Goal: Information Seeking & Learning: Check status

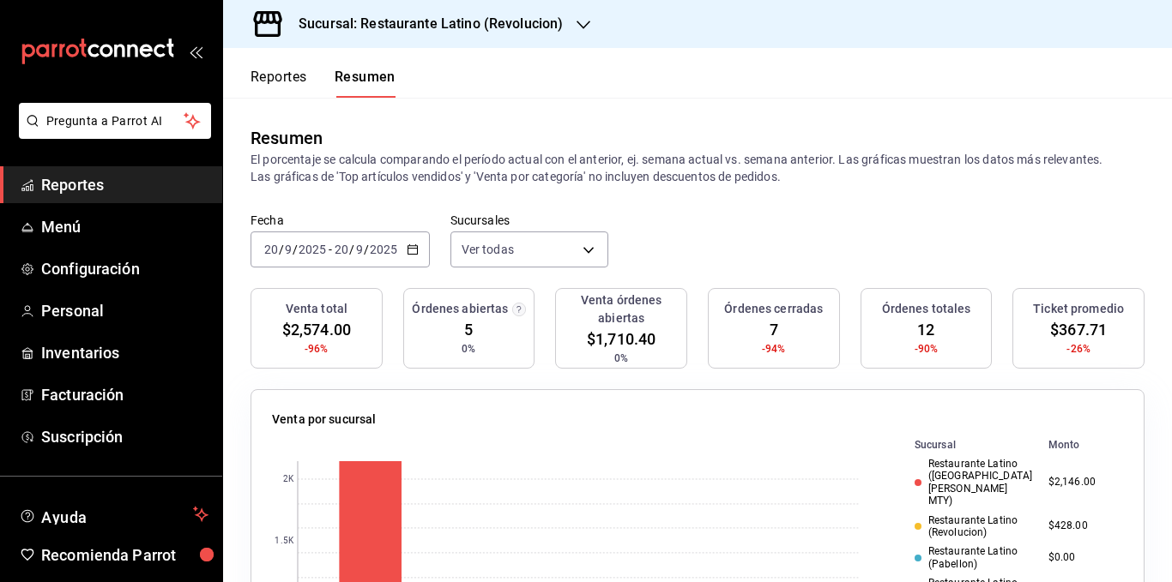
click at [569, 172] on p "El porcentaje se calcula comparando el período actual con el anterior, ej. sema…" at bounding box center [697, 168] width 894 height 34
click at [547, 181] on p "El porcentaje se calcula comparando el período actual con el anterior, ej. sema…" at bounding box center [697, 168] width 894 height 34
click at [536, 254] on body "Pregunta a Parrot AI Reportes Menú Configuración Personal Inventarios Facturaci…" at bounding box center [586, 291] width 1172 height 582
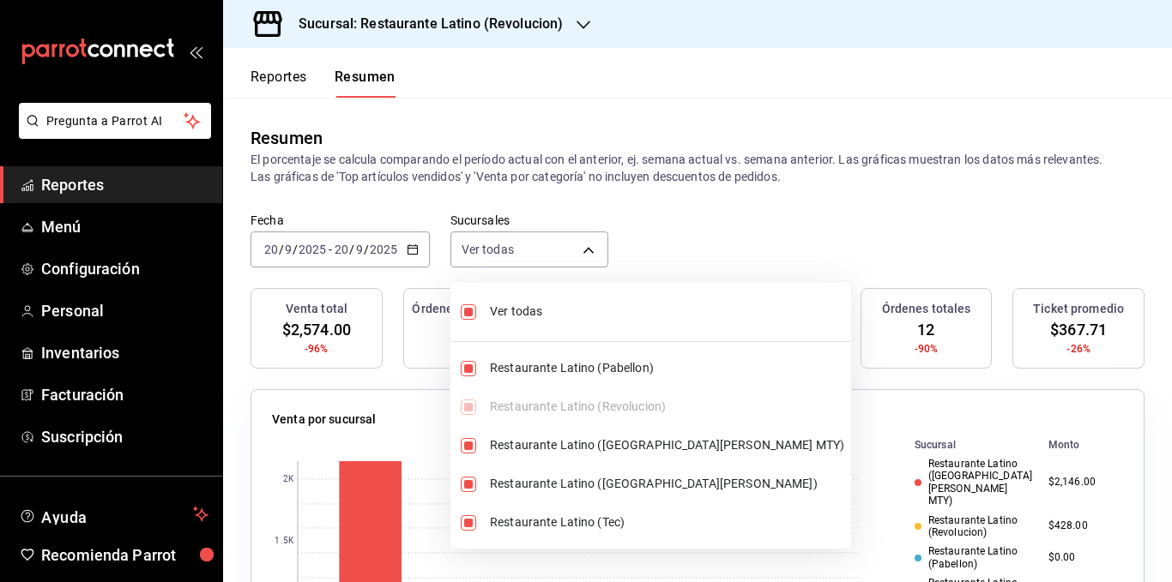
click at [529, 304] on span "Ver todas" at bounding box center [667, 312] width 354 height 18
type input "[object Object]"
checkbox input "false"
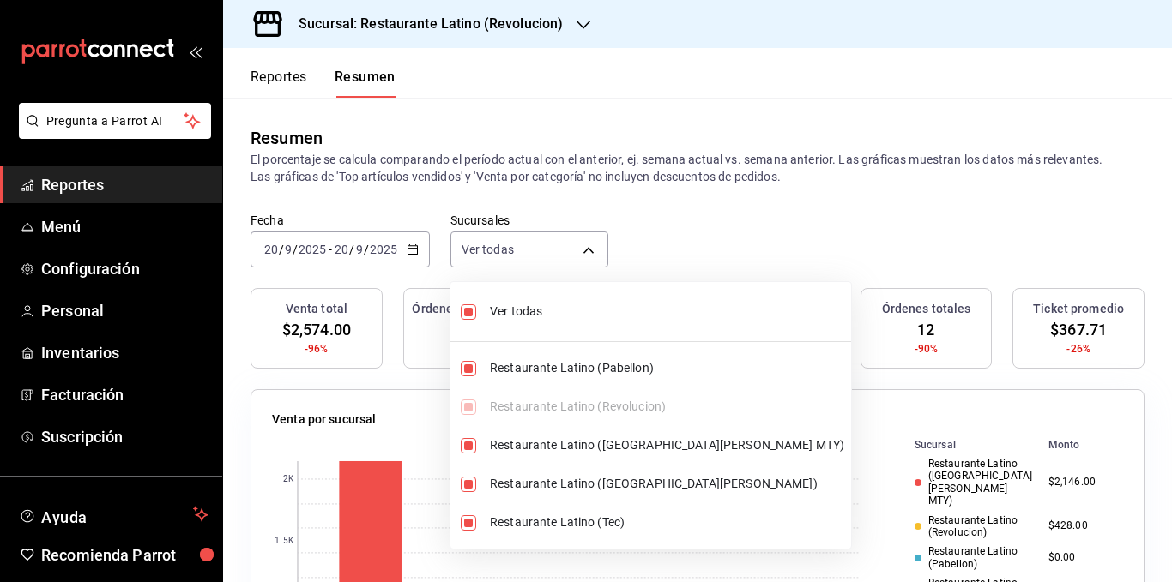
checkbox input "false"
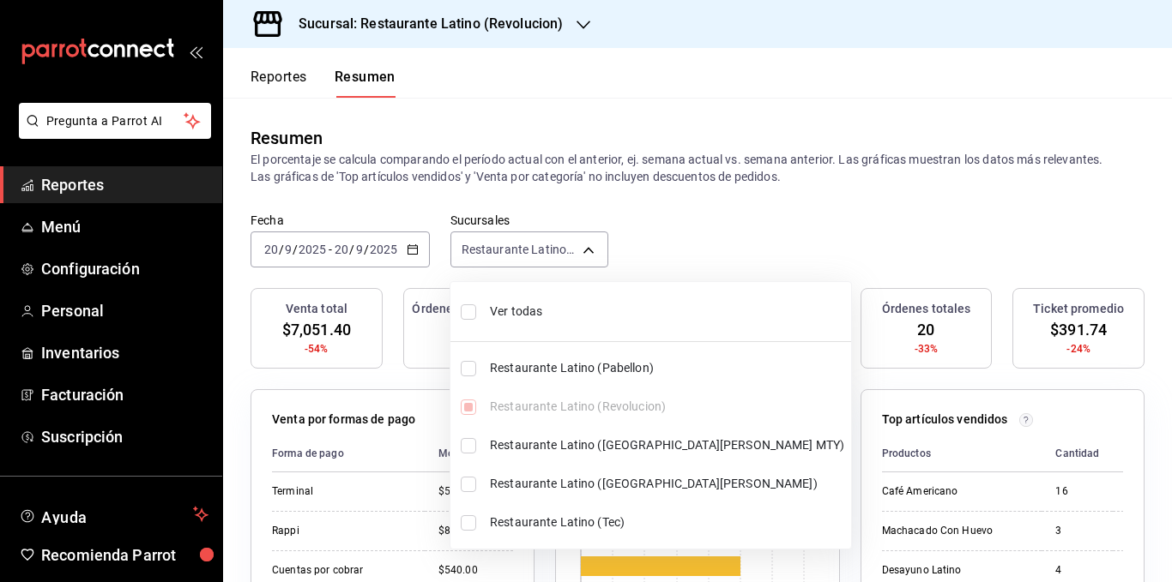
click at [524, 308] on span "Ver todas" at bounding box center [667, 312] width 354 height 18
type input "[object Object],[object Object],[object Object],[object Object],[object Object]"
checkbox input "true"
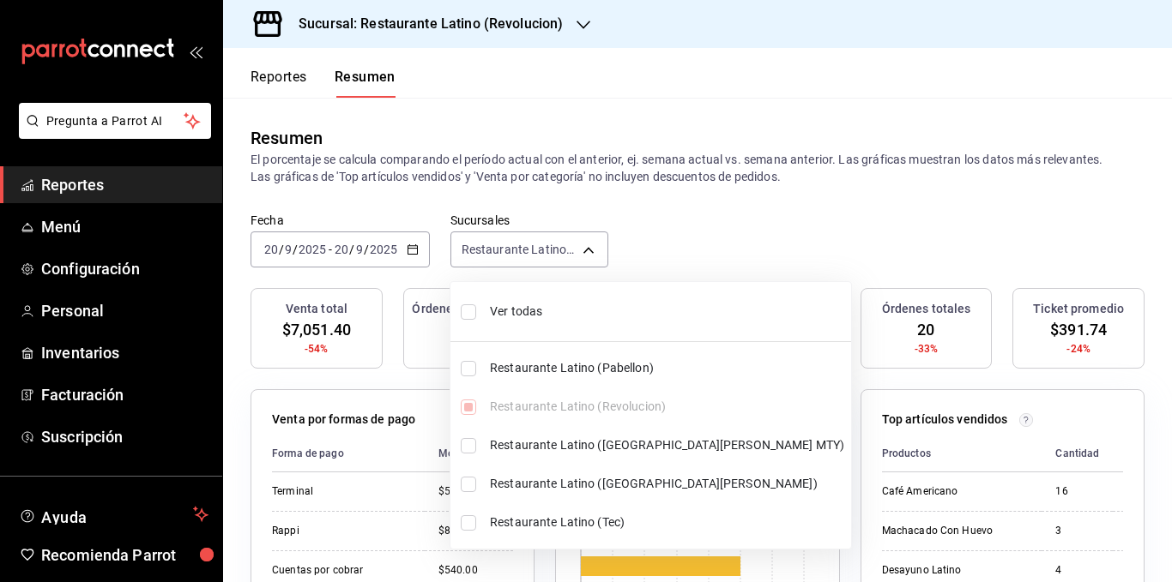
checkbox input "true"
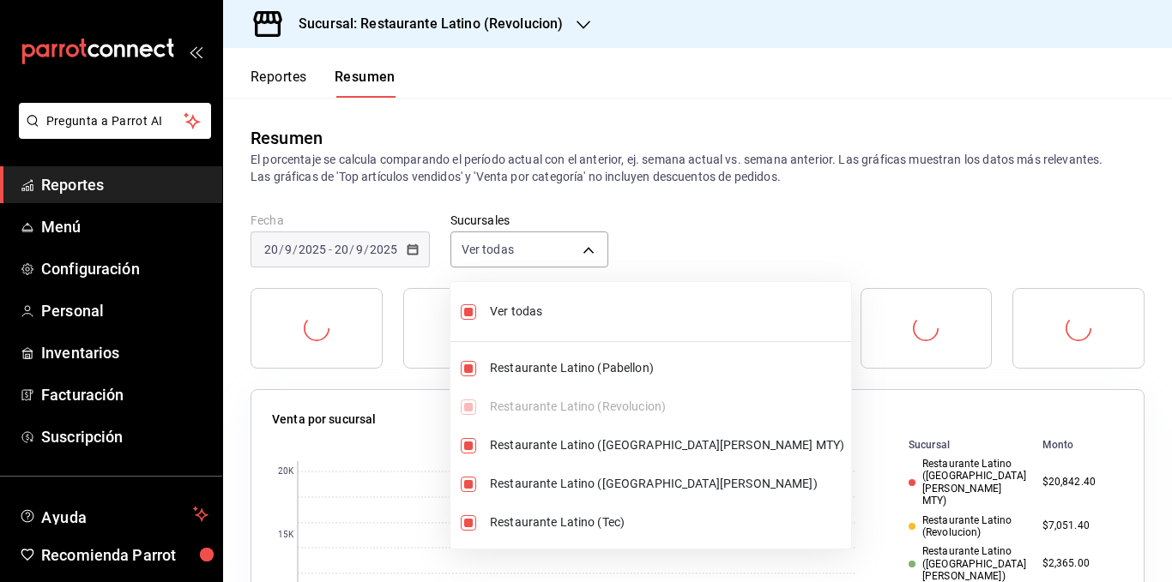
click at [527, 161] on div at bounding box center [586, 291] width 1172 height 582
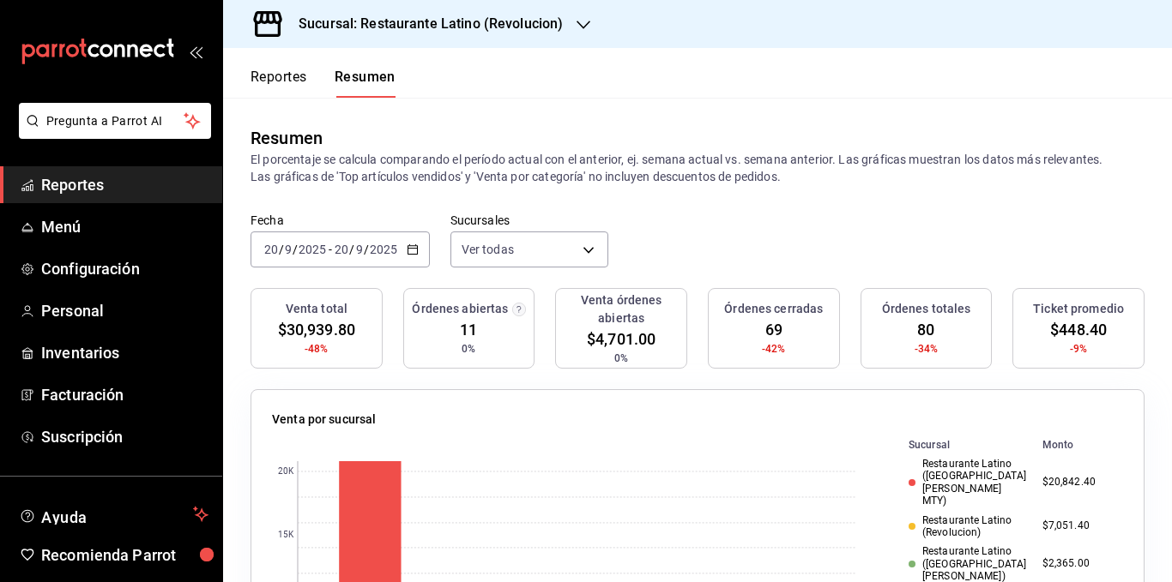
click at [410, 245] on icon "button" at bounding box center [413, 250] width 12 height 12
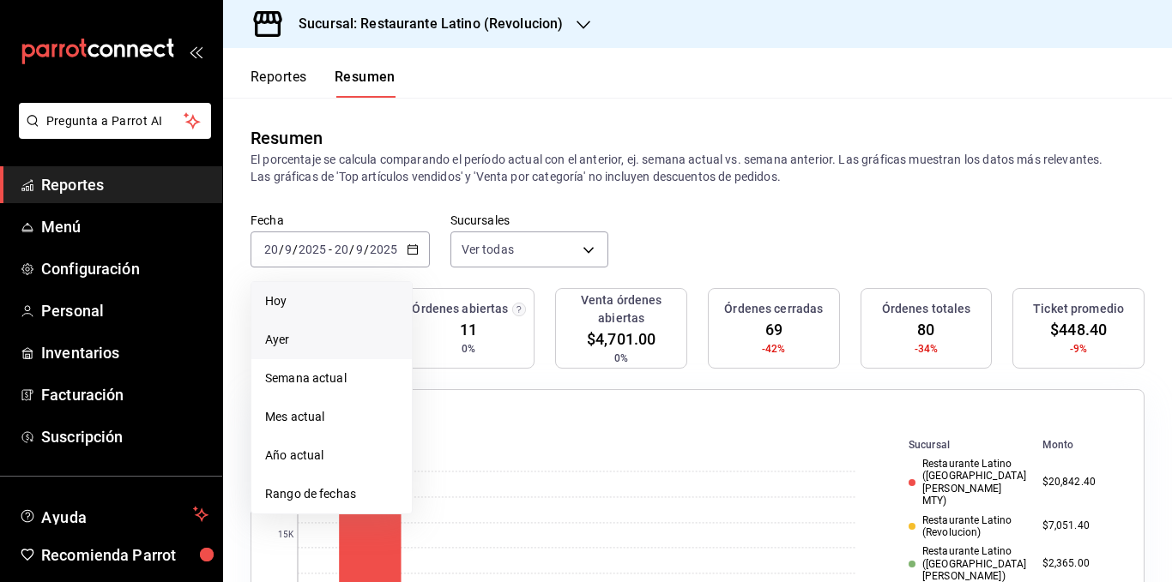
click at [340, 346] on span "Ayer" at bounding box center [331, 340] width 133 height 18
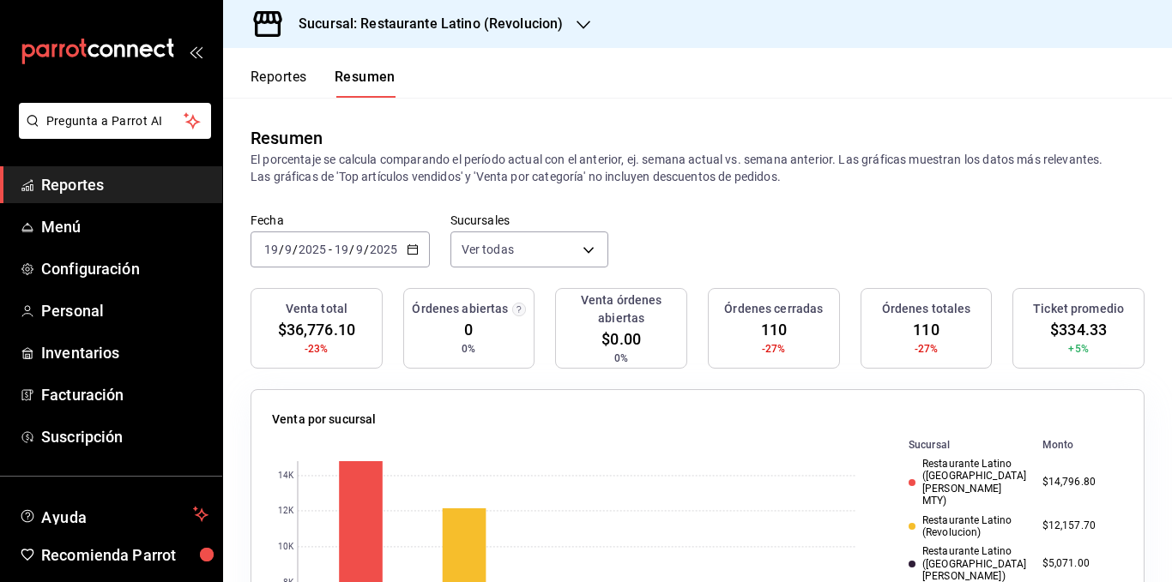
click at [489, 179] on p "El porcentaje se calcula comparando el período actual con el anterior, ej. sema…" at bounding box center [697, 168] width 894 height 34
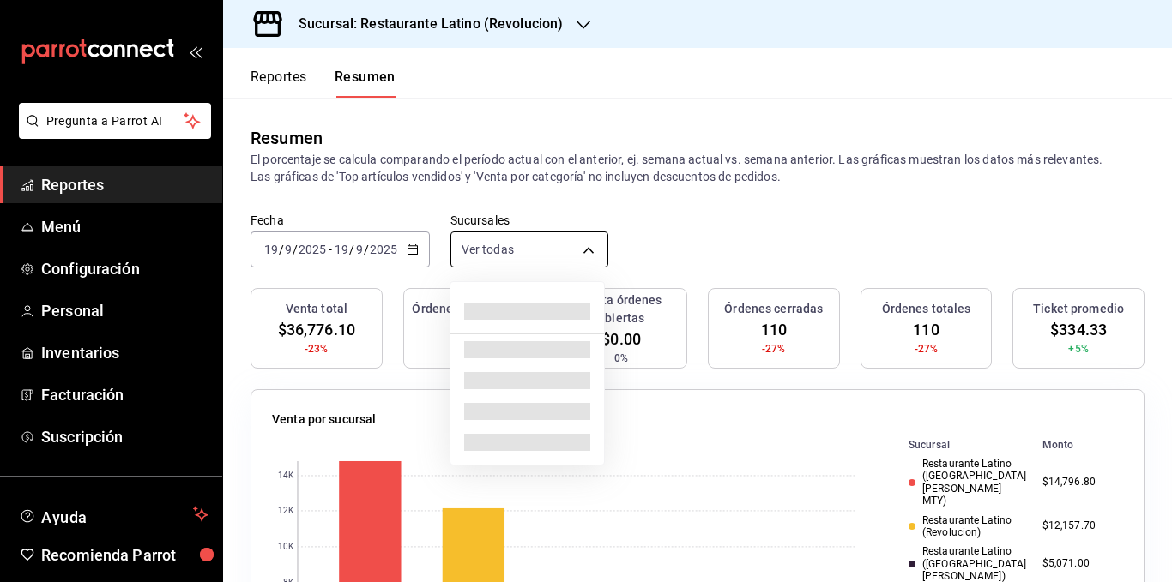
click at [534, 244] on body "Pregunta a Parrot AI Reportes Menú Configuración Personal Inventarios Facturaci…" at bounding box center [586, 291] width 1172 height 582
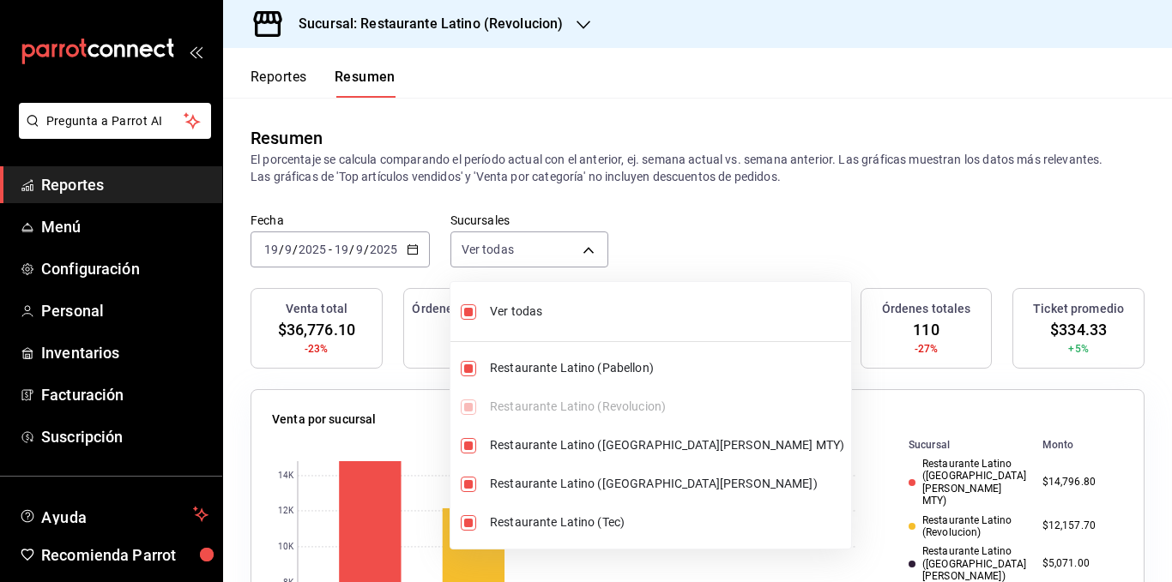
click at [540, 308] on span "Ver todas" at bounding box center [667, 312] width 354 height 18
type input "[object Object]"
checkbox input "false"
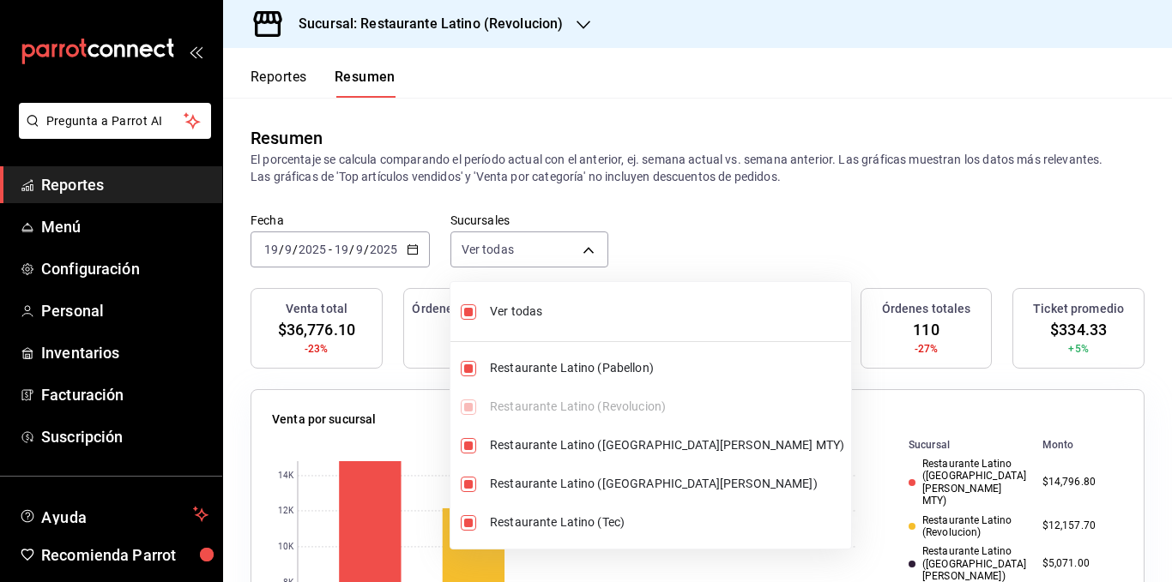
checkbox input "false"
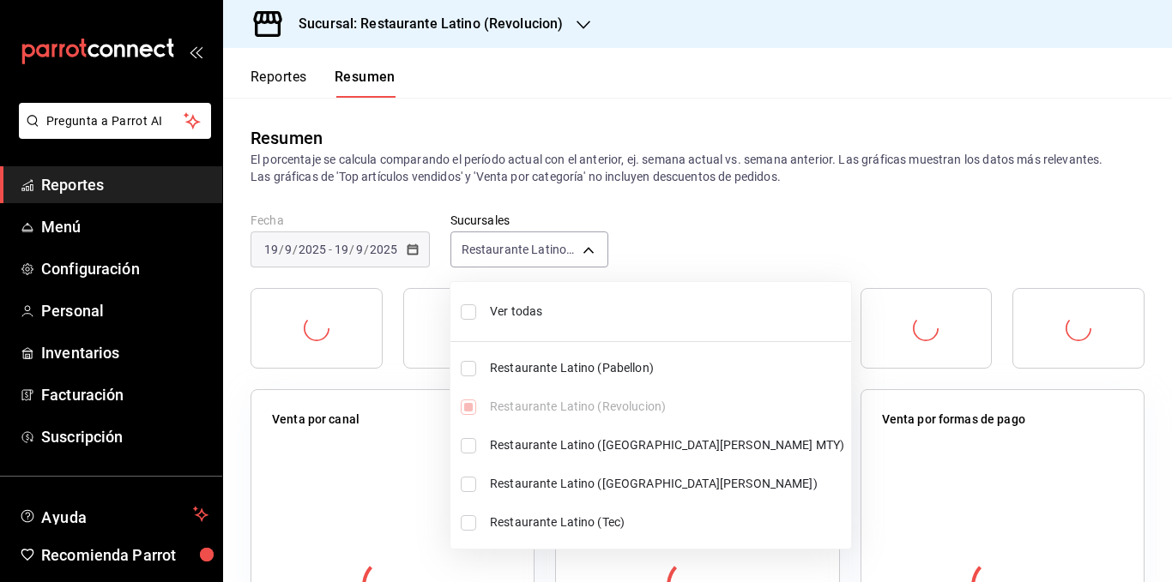
click at [569, 174] on div at bounding box center [586, 291] width 1172 height 582
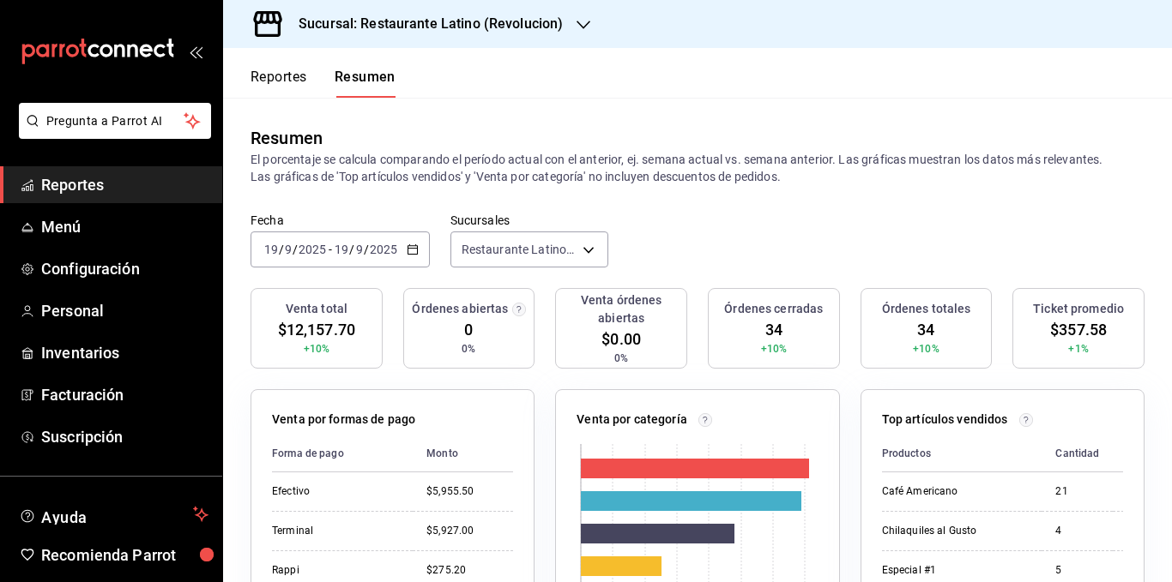
click at [540, 184] on p "El porcentaje se calcula comparando el período actual con el anterior, ej. sema…" at bounding box center [697, 168] width 894 height 34
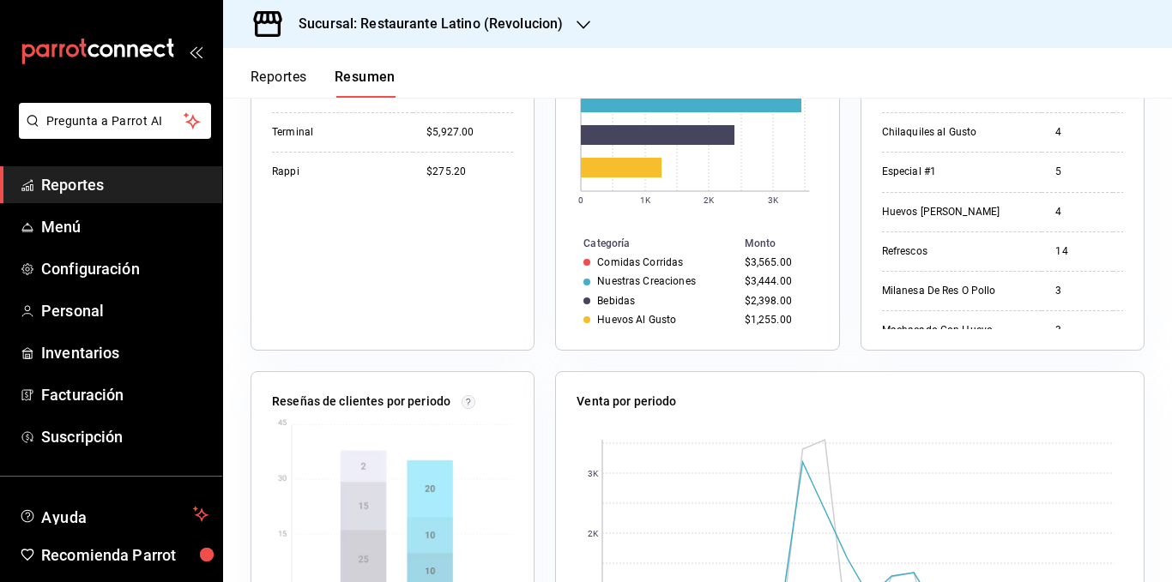
scroll to position [429, 0]
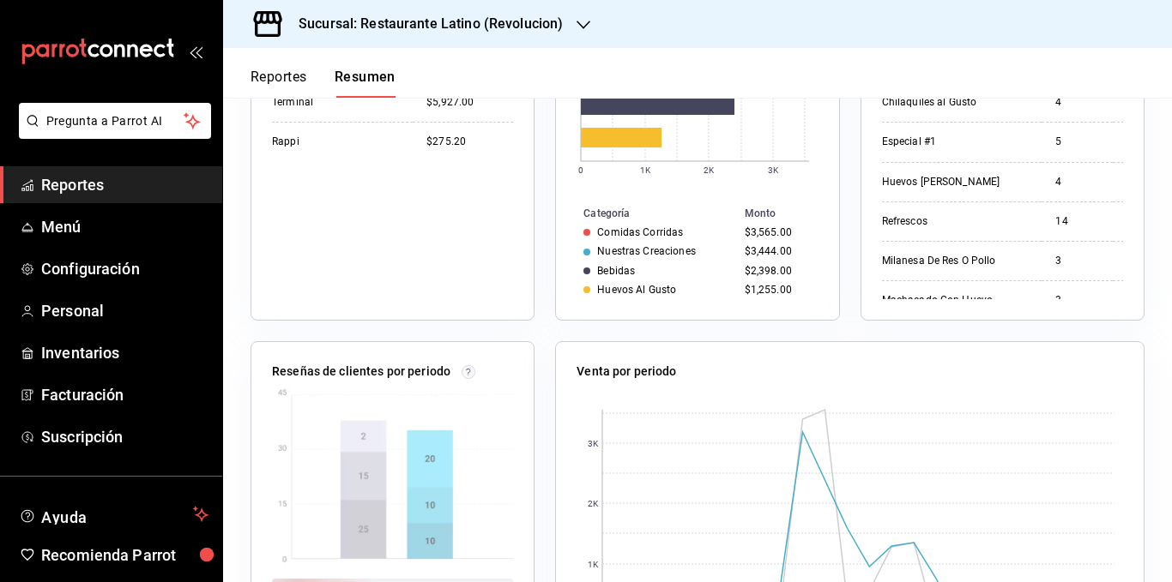
click at [539, 172] on div "Venta por categoría 0 1K 2K 3K Categoría Monto Comidas Corridas $3,565.00 Nuest…" at bounding box center [686, 130] width 304 height 381
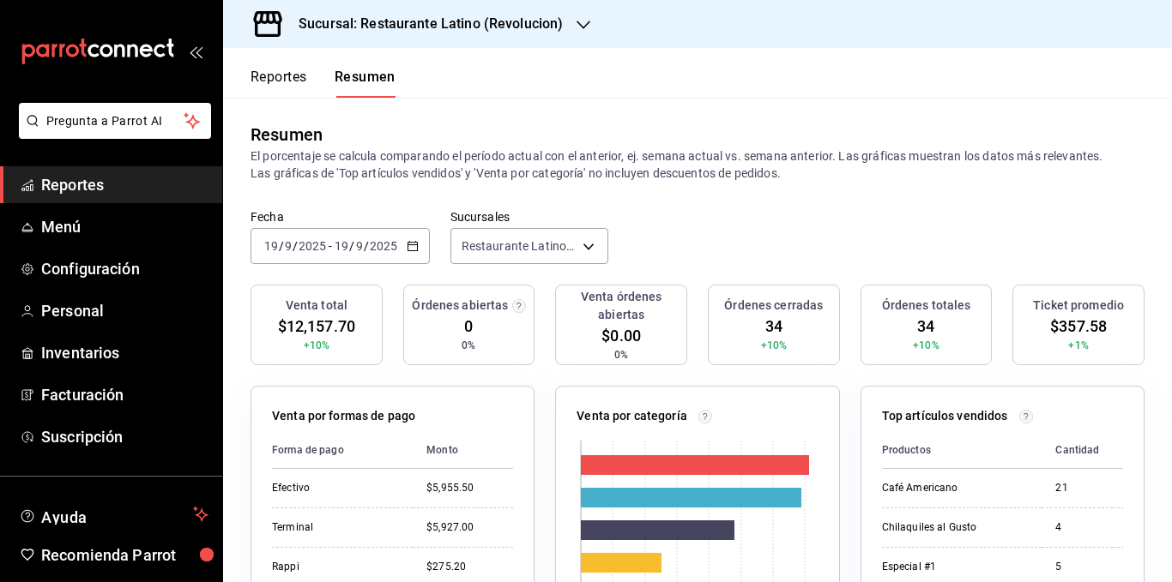
scroll to position [0, 0]
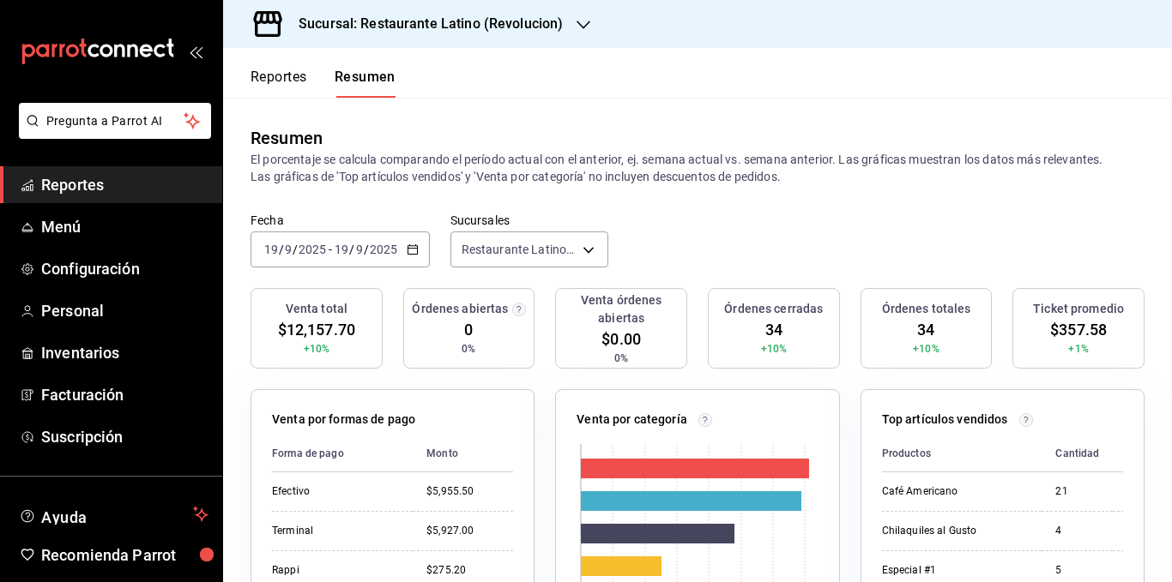
click at [286, 76] on button "Reportes" at bounding box center [278, 83] width 57 height 29
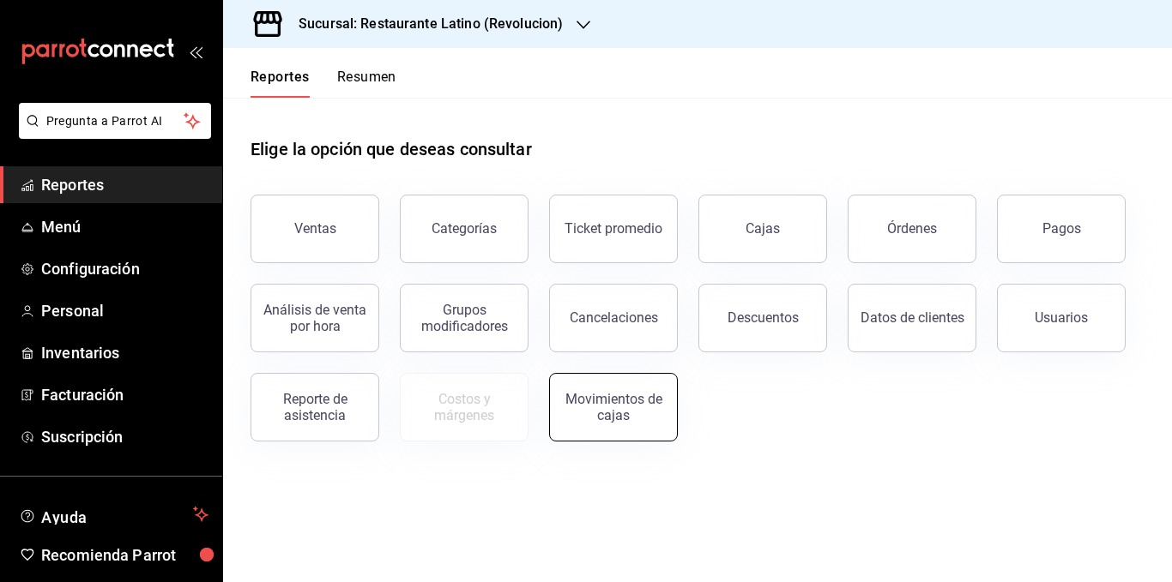
click at [600, 401] on div "Movimientos de cajas" at bounding box center [613, 407] width 106 height 33
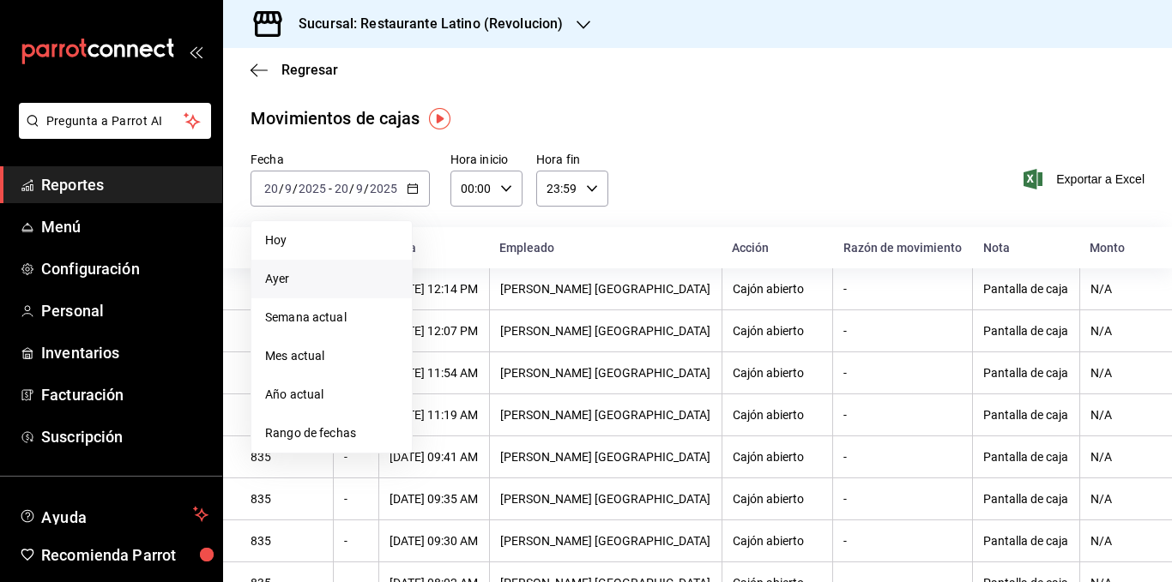
click at [357, 280] on span "Ayer" at bounding box center [331, 279] width 133 height 18
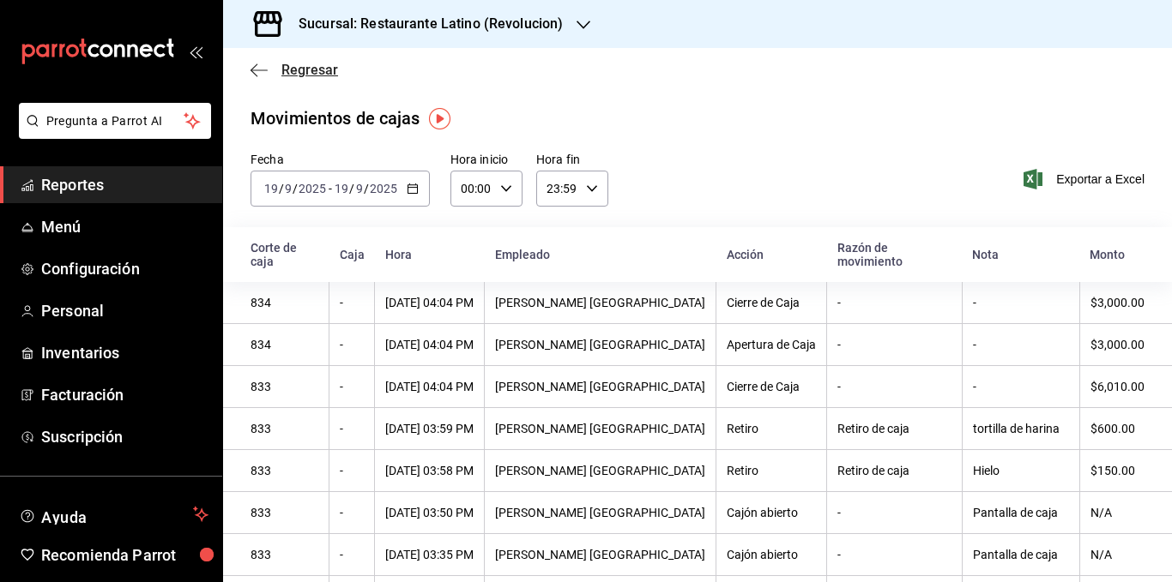
click at [314, 71] on span "Regresar" at bounding box center [309, 70] width 57 height 16
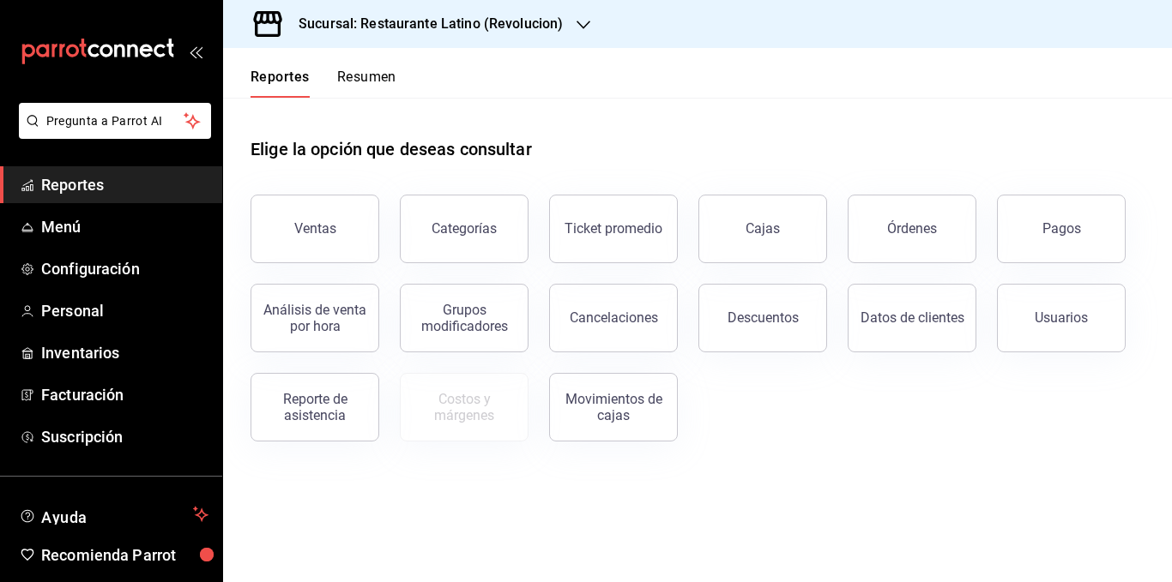
click at [354, 69] on button "Resumen" at bounding box center [366, 83] width 59 height 29
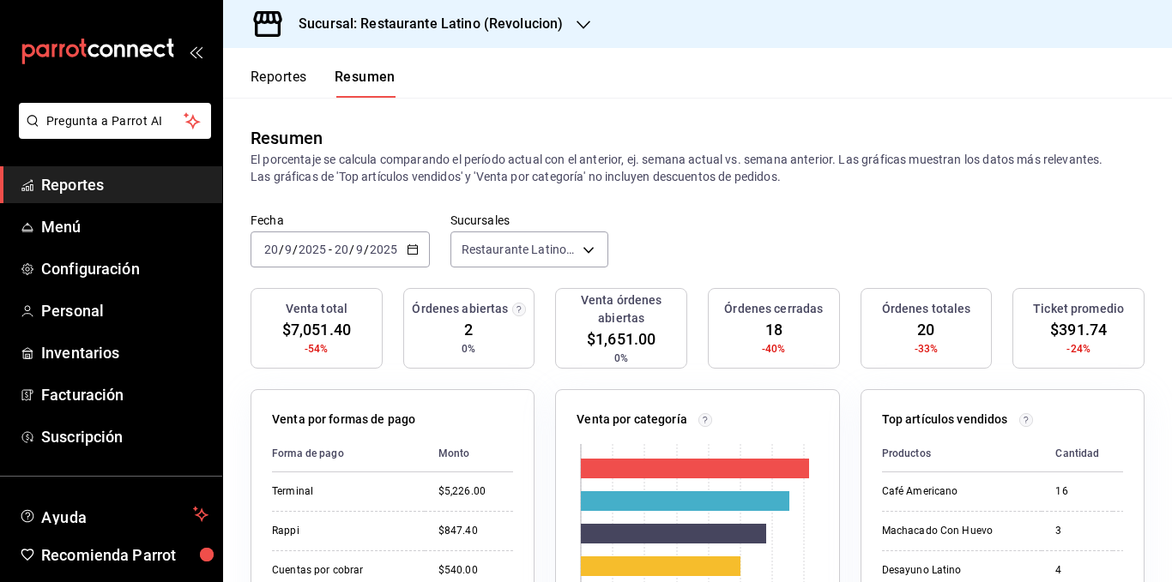
click at [414, 250] on icon "button" at bounding box center [413, 250] width 12 height 12
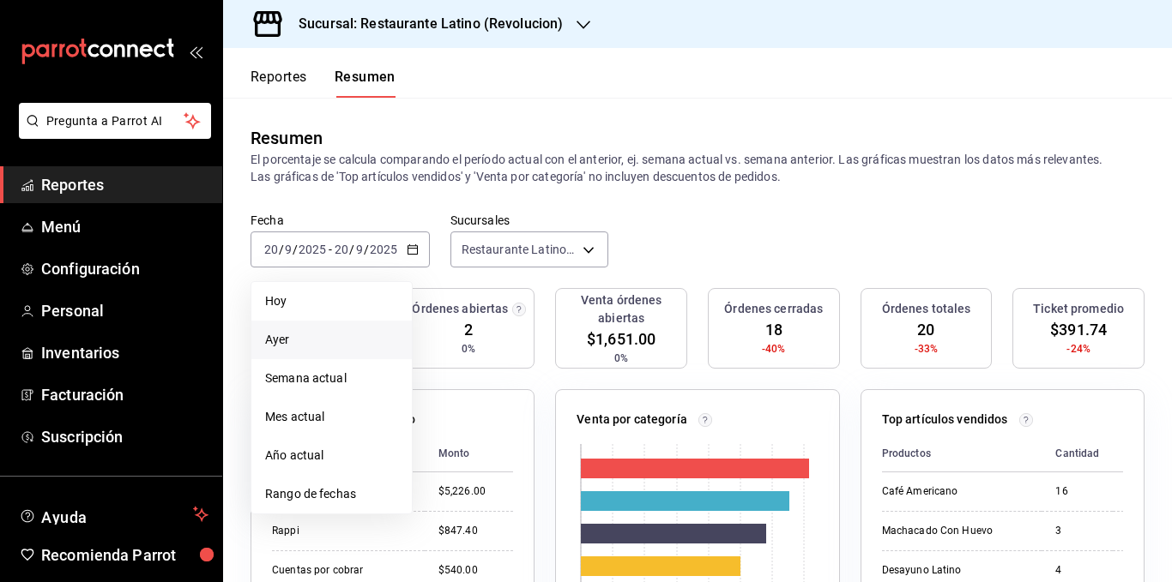
click at [318, 341] on span "Ayer" at bounding box center [331, 340] width 133 height 18
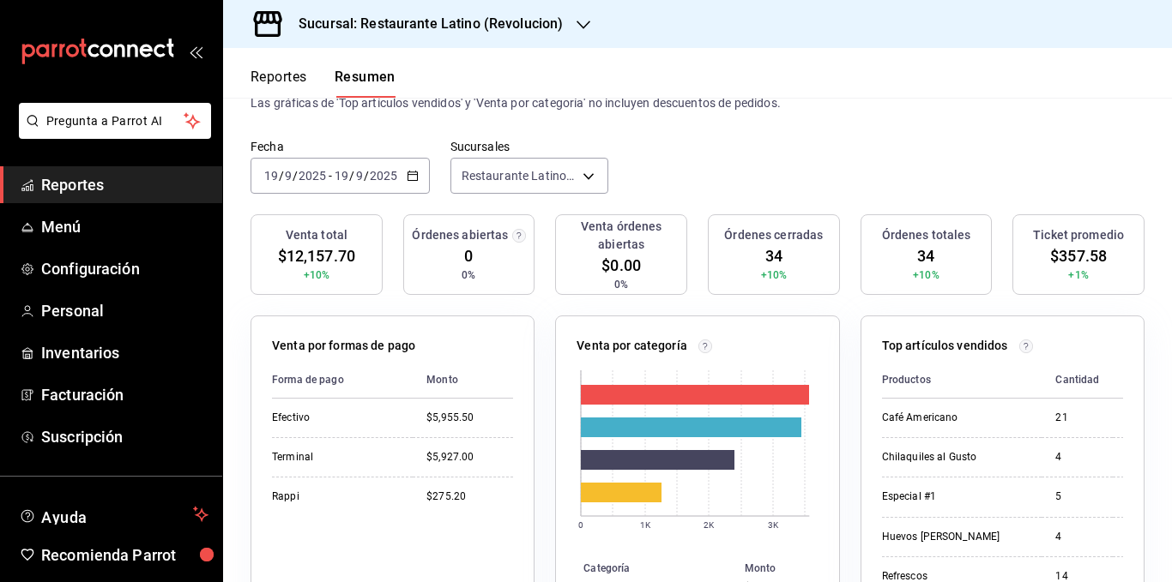
scroll to position [257, 0]
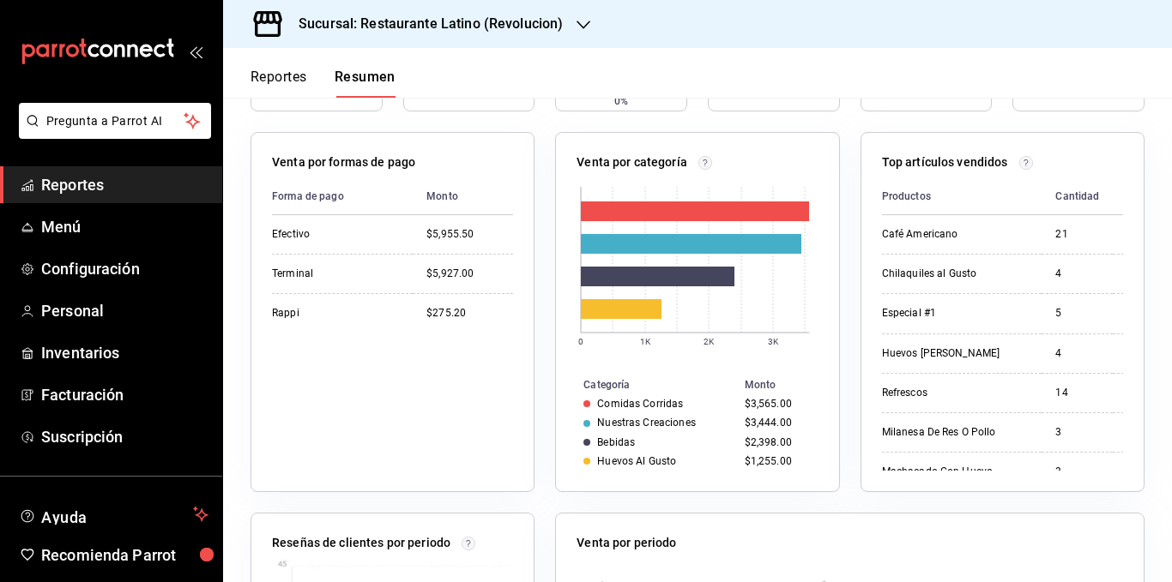
click at [536, 181] on div "Venta por categoría 0 1K 2K 3K Categoría Monto Comidas Corridas $3,565.00 Nuest…" at bounding box center [686, 302] width 304 height 381
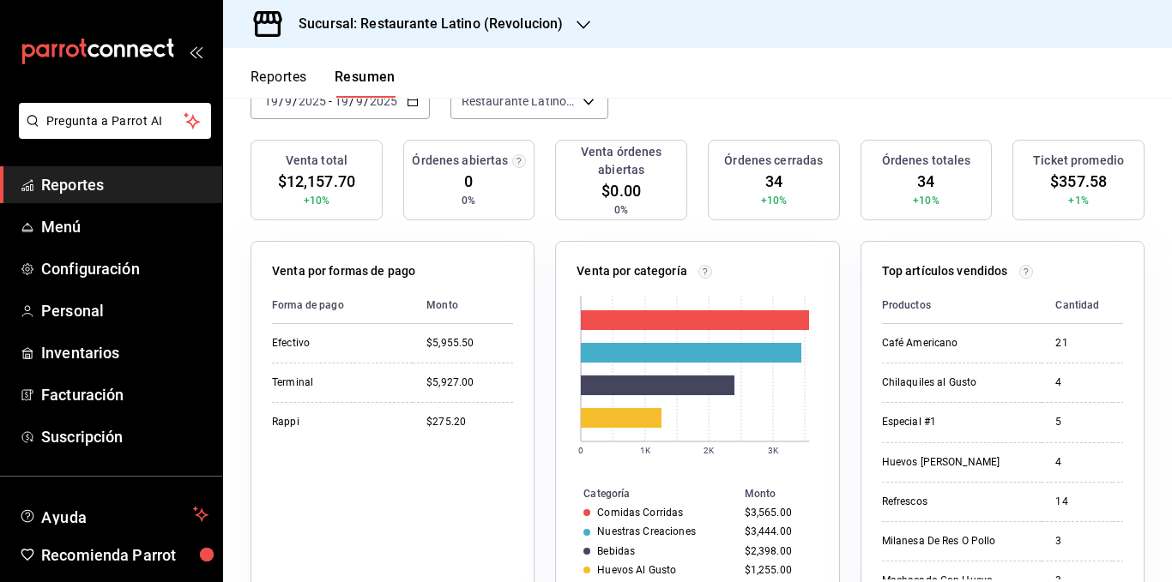
scroll to position [0, 0]
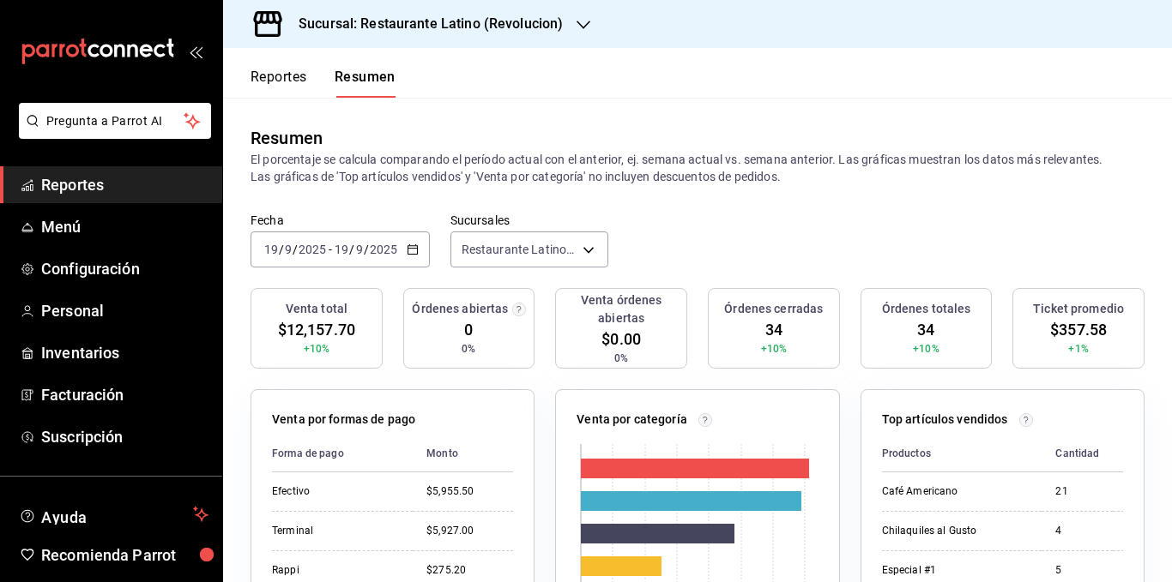
click at [404, 249] on div "[DATE] [DATE] - [DATE] [DATE]" at bounding box center [339, 250] width 179 height 36
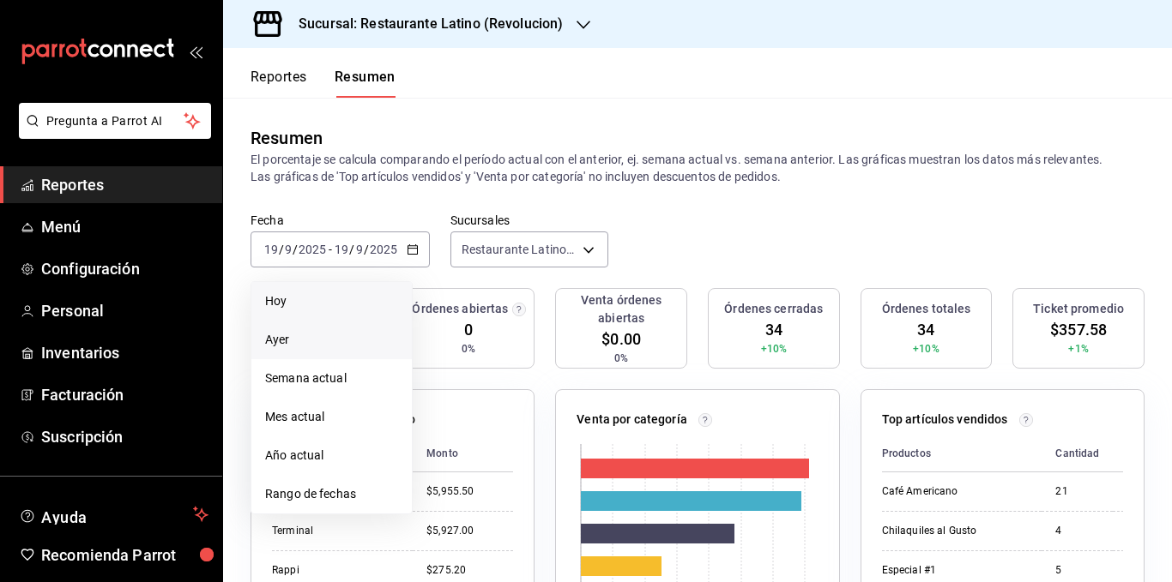
click at [316, 298] on span "Hoy" at bounding box center [331, 301] width 133 height 18
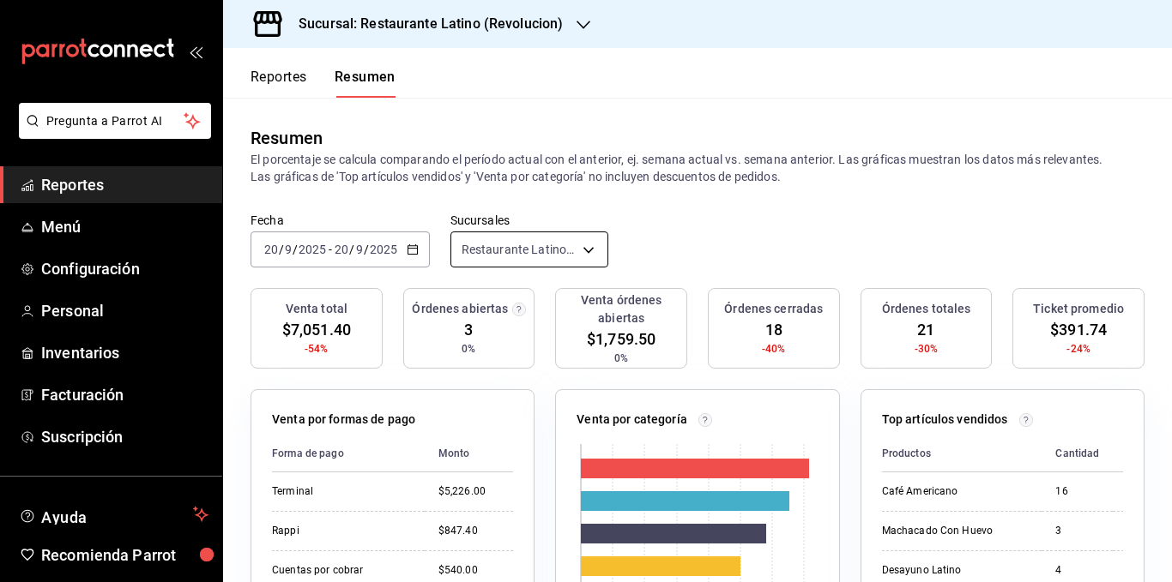
click at [533, 247] on body "Pregunta a Parrot AI Reportes Menú Configuración Personal Inventarios Facturaci…" at bounding box center [586, 291] width 1172 height 582
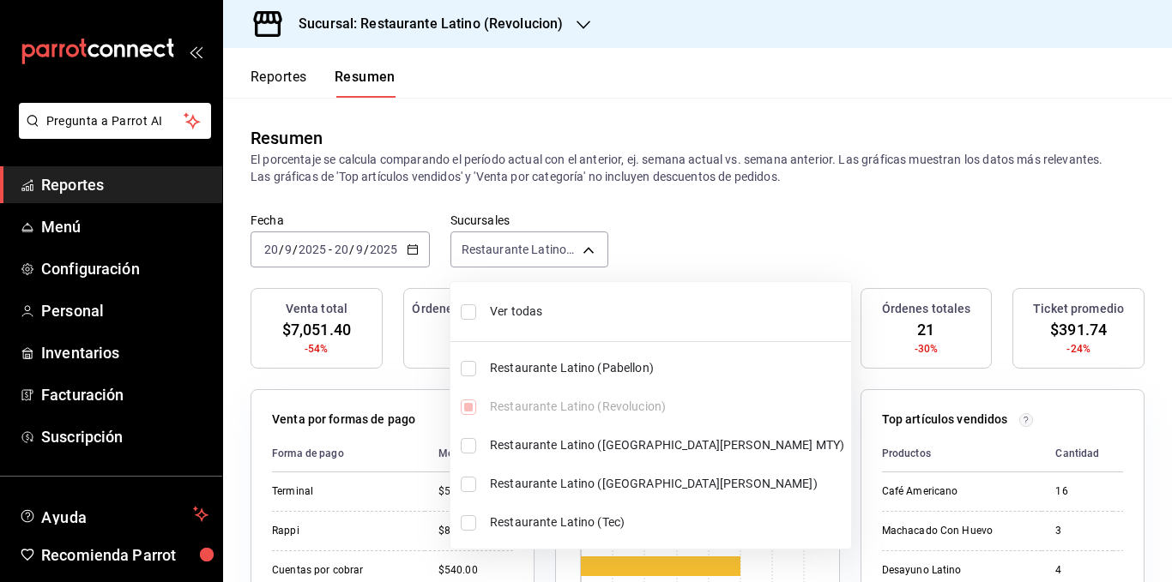
click at [524, 313] on span "Ver todas" at bounding box center [667, 312] width 354 height 18
type input "[object Object],[object Object],[object Object],[object Object],[object Object]"
checkbox input "true"
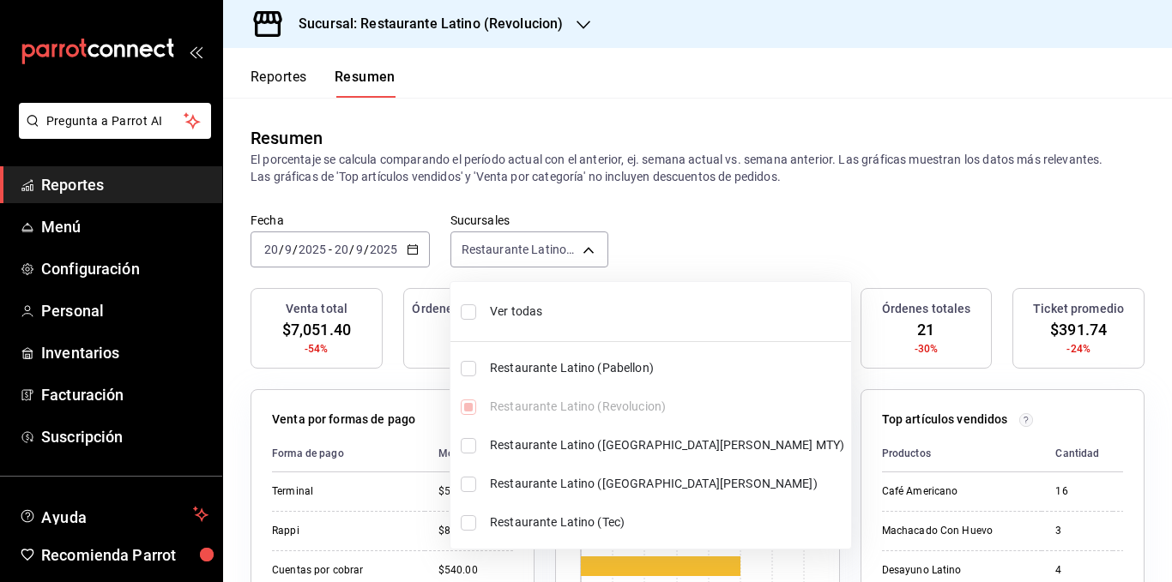
checkbox input "true"
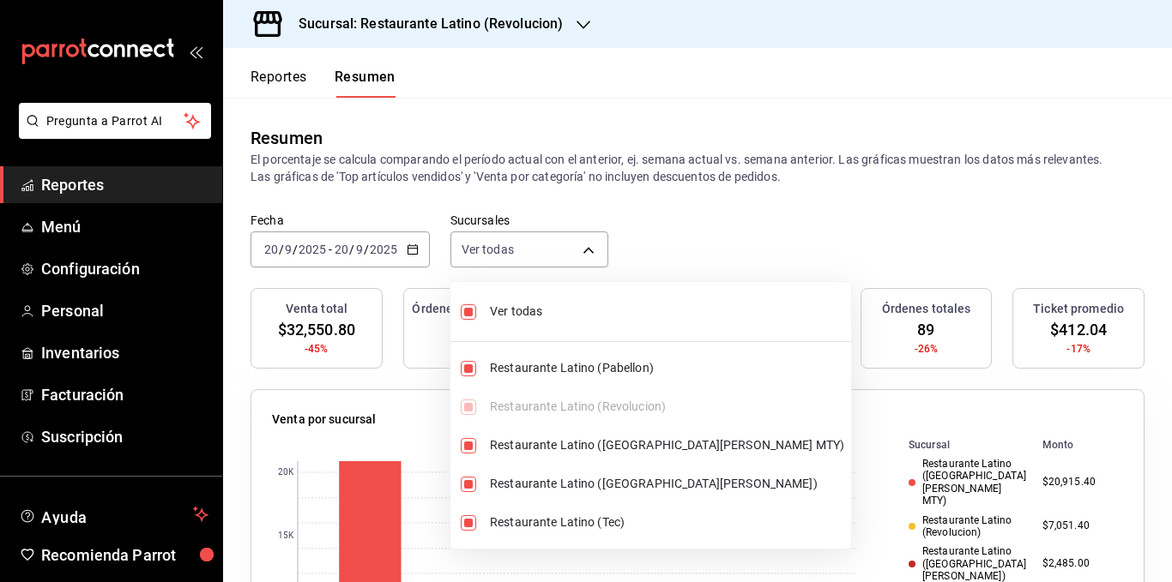
click at [553, 167] on div at bounding box center [586, 291] width 1172 height 582
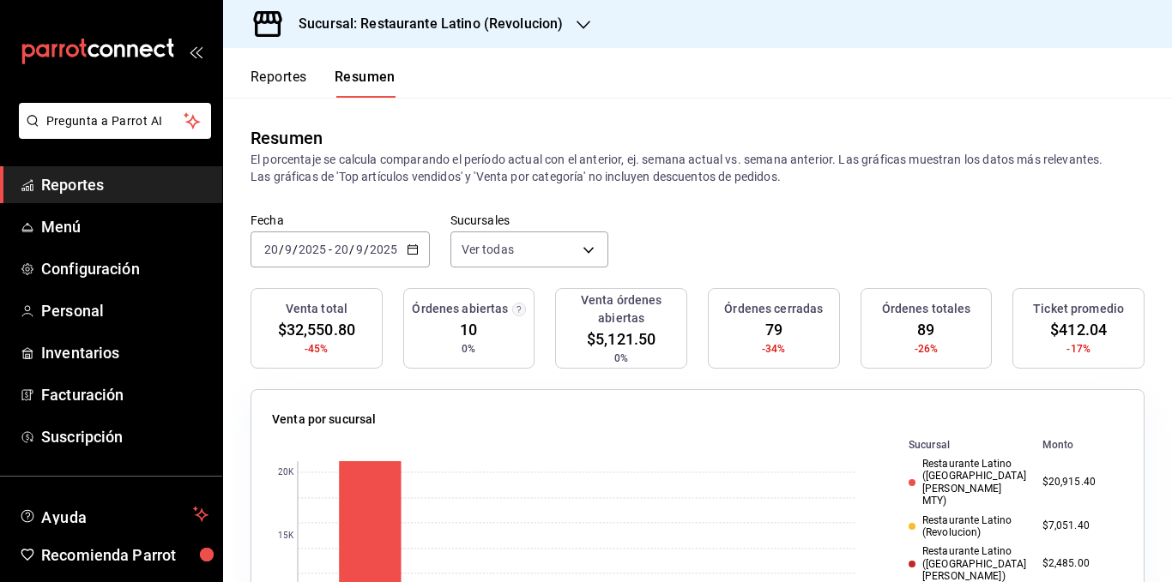
click at [553, 167] on p "El porcentaje se calcula comparando el período actual con el anterior, ej. sema…" at bounding box center [697, 168] width 894 height 34
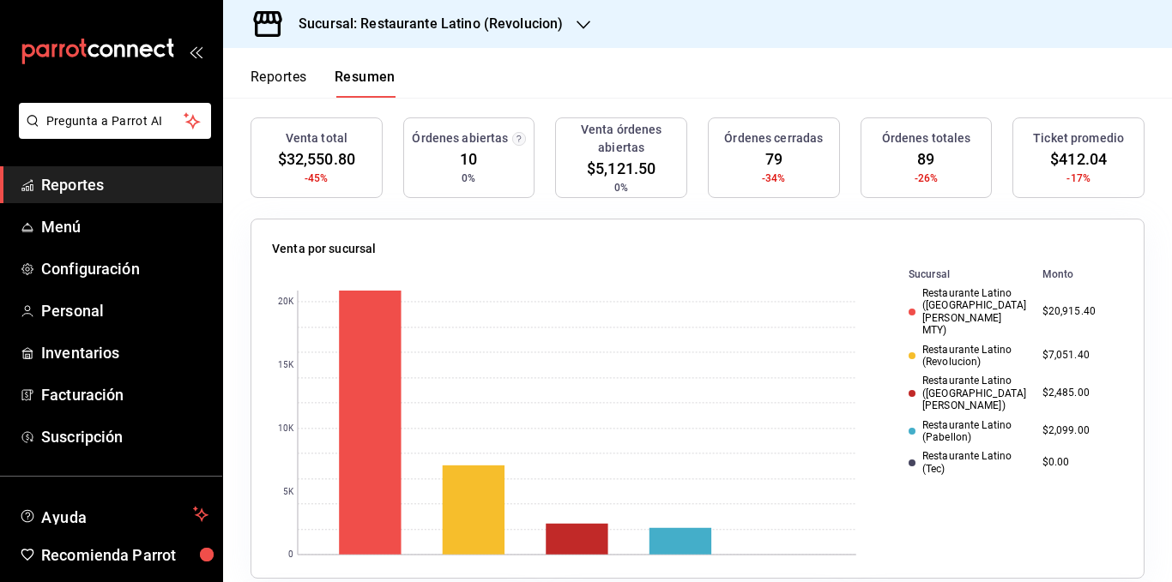
scroll to position [172, 0]
click at [932, 374] on div "Restaurante Latino ([GEOGRAPHIC_DATA][PERSON_NAME])" at bounding box center [968, 392] width 120 height 37
click at [933, 374] on div "Restaurante Latino ([GEOGRAPHIC_DATA][PERSON_NAME])" at bounding box center [968, 392] width 120 height 37
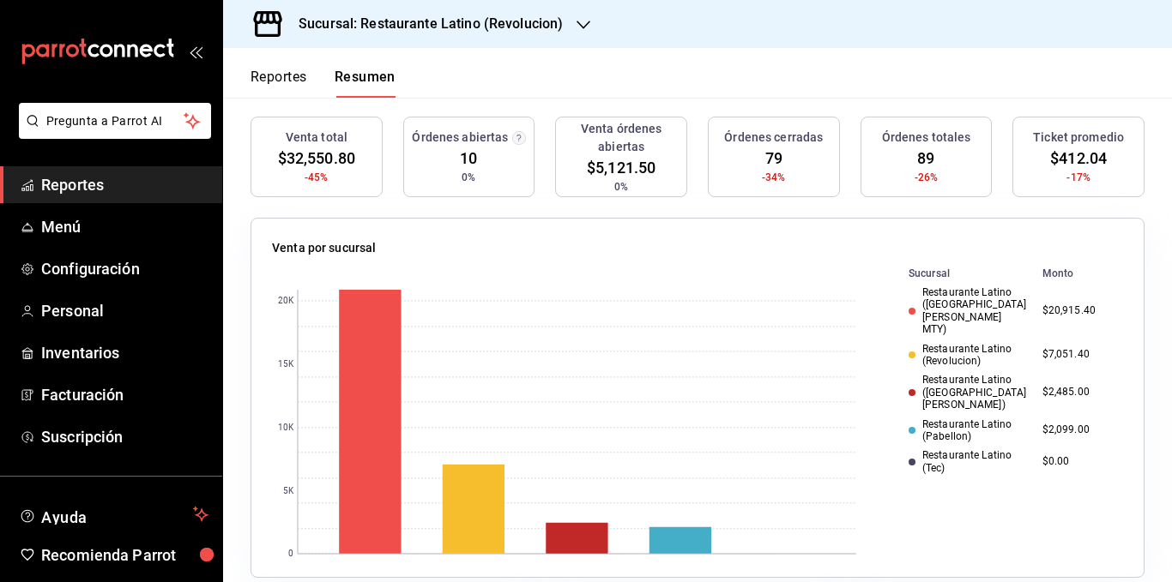
click at [952, 295] on div "Restaurante Latino ([GEOGRAPHIC_DATA][PERSON_NAME] MTY)" at bounding box center [968, 311] width 120 height 50
click at [953, 309] on div "Restaurante Latino ([GEOGRAPHIC_DATA][PERSON_NAME] MTY)" at bounding box center [968, 311] width 120 height 50
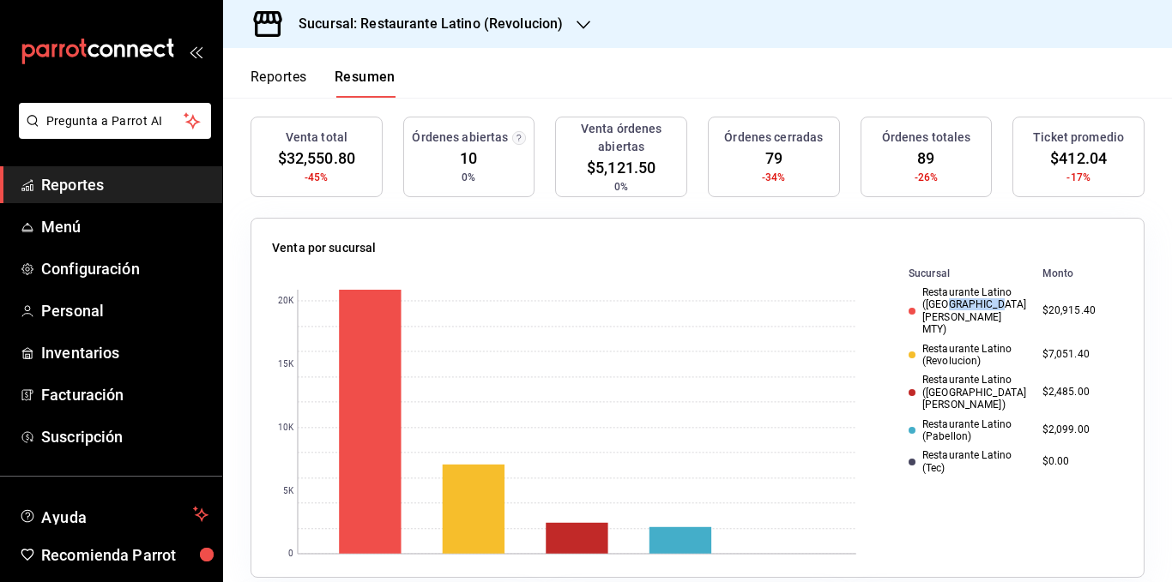
click at [953, 309] on div "Restaurante Latino ([GEOGRAPHIC_DATA][PERSON_NAME] MTY)" at bounding box center [968, 311] width 120 height 50
click at [953, 291] on div "Restaurante Latino ([GEOGRAPHIC_DATA][PERSON_NAME] MTY)" at bounding box center [968, 311] width 120 height 50
click at [290, 68] on div "Reportes Resumen" at bounding box center [309, 73] width 172 height 50
